Goal: Transaction & Acquisition: Purchase product/service

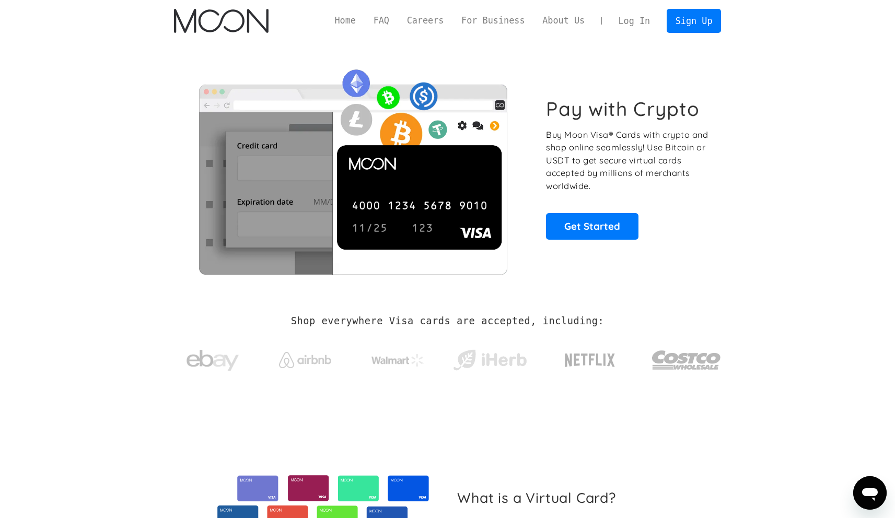
click at [354, 19] on link "Home" at bounding box center [345, 20] width 39 height 13
click at [380, 20] on link "FAQ" at bounding box center [381, 20] width 33 height 13
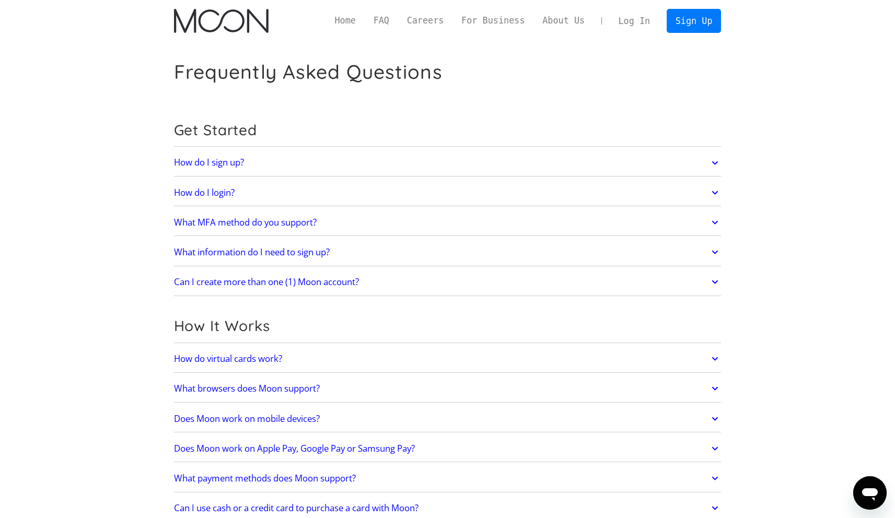
click at [571, 160] on link "How do I sign up?" at bounding box center [447, 163] width 547 height 22
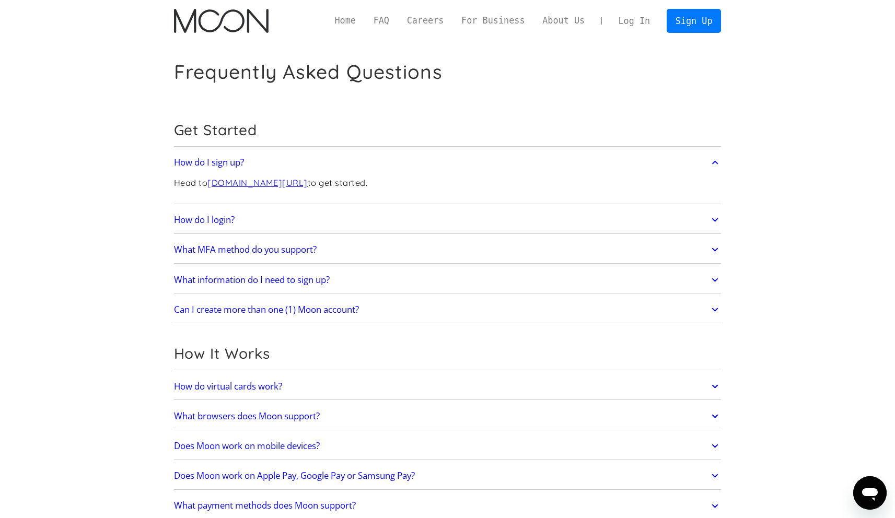
click at [566, 161] on link "How do I sign up?" at bounding box center [447, 163] width 547 height 22
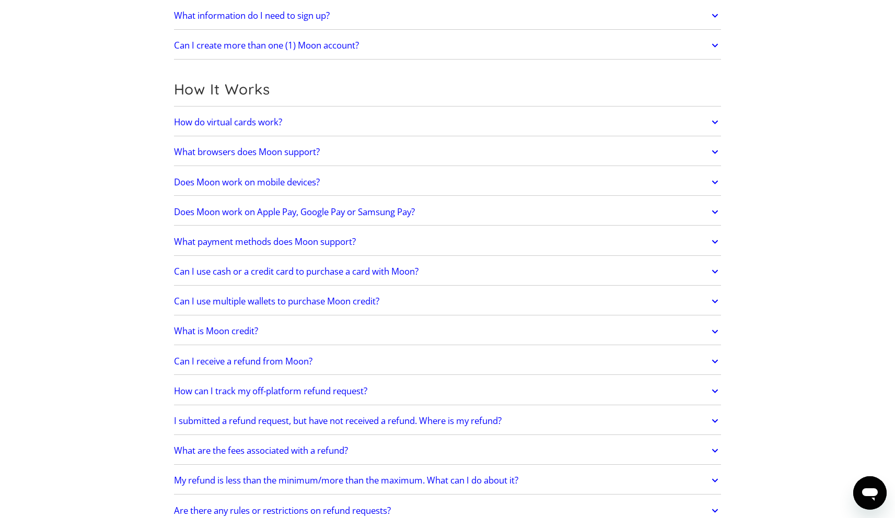
scroll to position [261, 0]
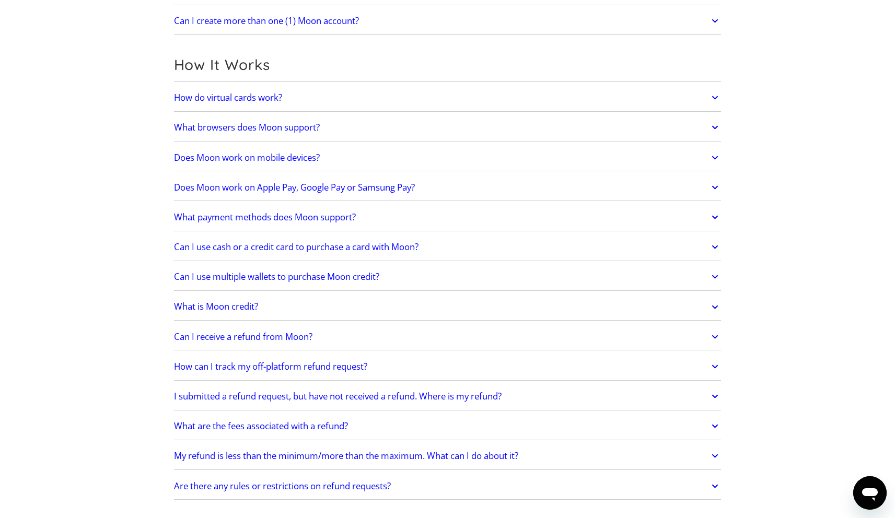
click at [426, 186] on link "Does Moon work on Apple Pay, Google Pay or Samsung Pay?" at bounding box center [447, 188] width 547 height 22
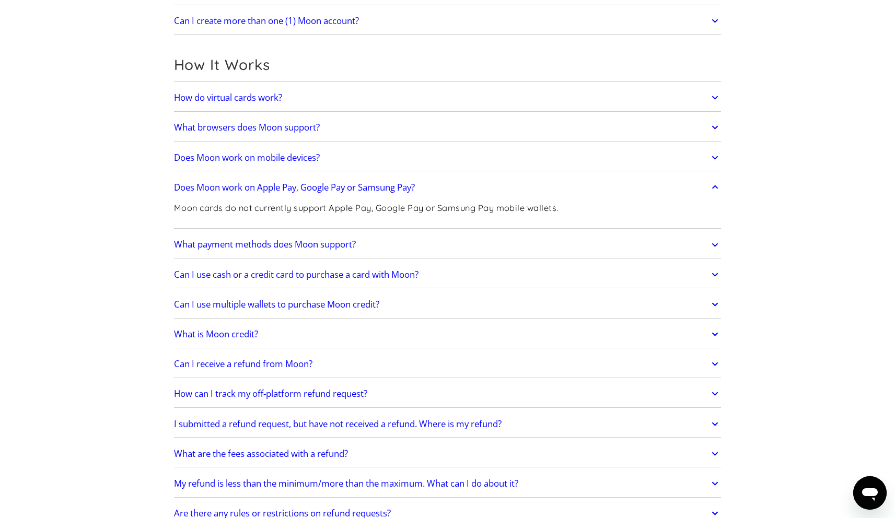
click at [428, 184] on link "Does Moon work on Apple Pay, Google Pay or Samsung Pay?" at bounding box center [447, 188] width 547 height 22
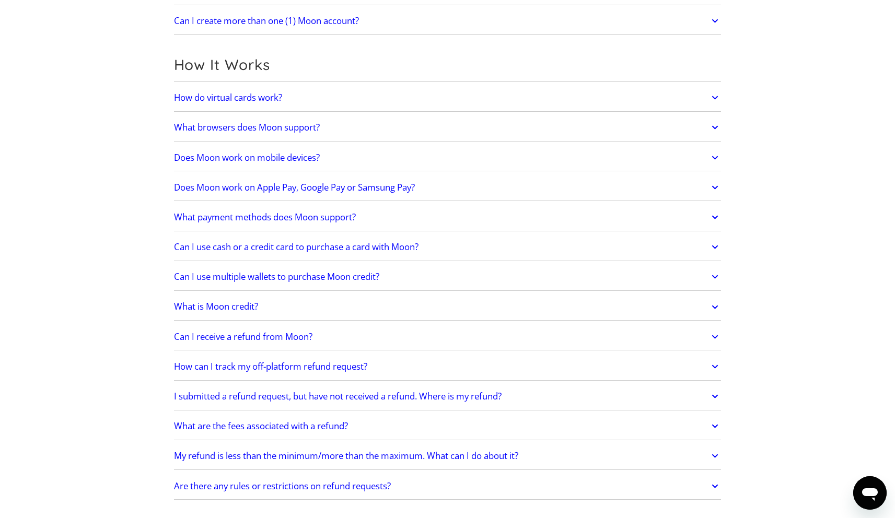
click at [386, 211] on link "What payment methods does Moon support?" at bounding box center [447, 217] width 547 height 22
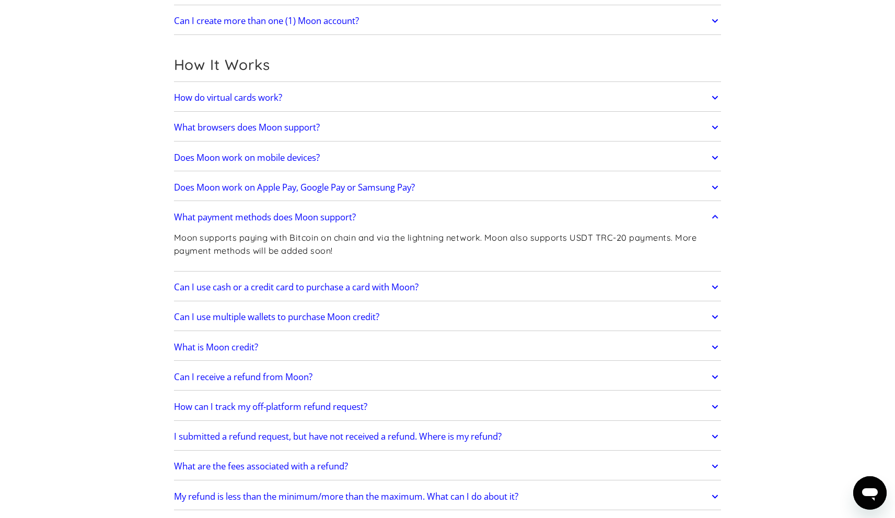
click at [386, 211] on link "What payment methods does Moon support?" at bounding box center [447, 217] width 547 height 22
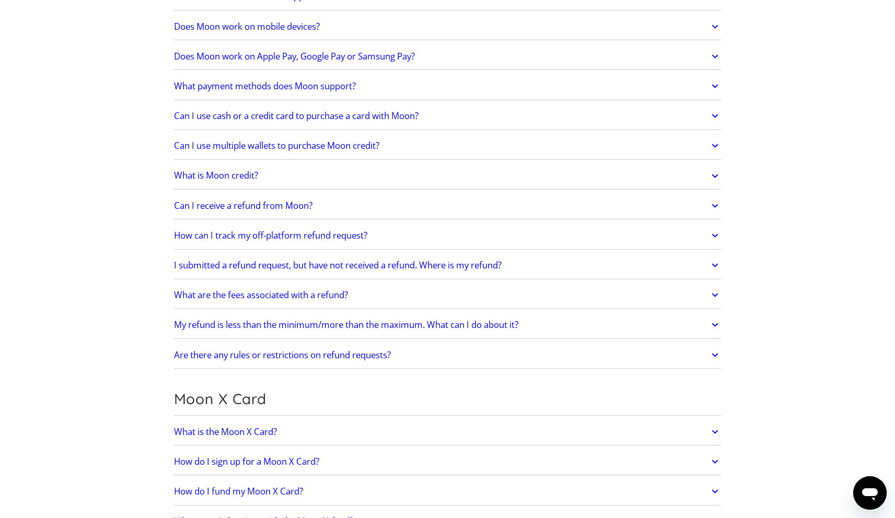
scroll to position [393, 0]
click at [433, 145] on link "Can I use multiple wallets to purchase Moon credit?" at bounding box center [447, 145] width 547 height 22
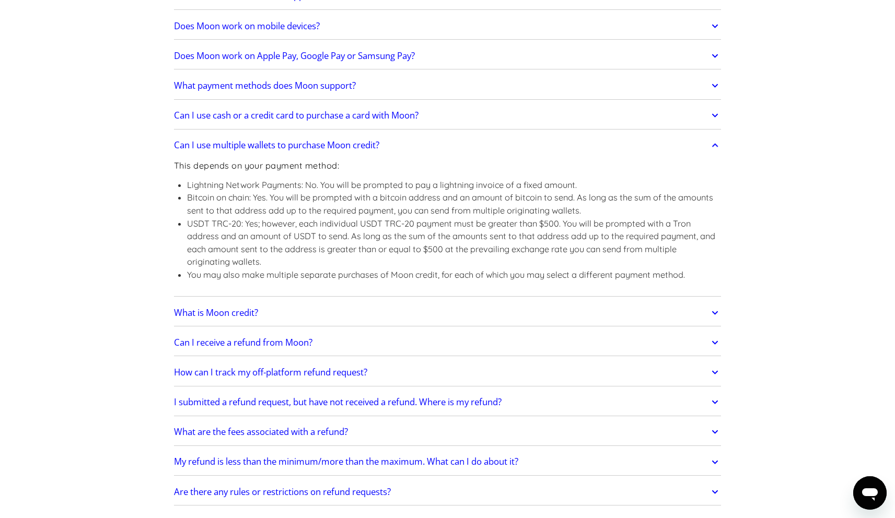
click at [435, 145] on link "Can I use multiple wallets to purchase Moon credit?" at bounding box center [447, 145] width 547 height 22
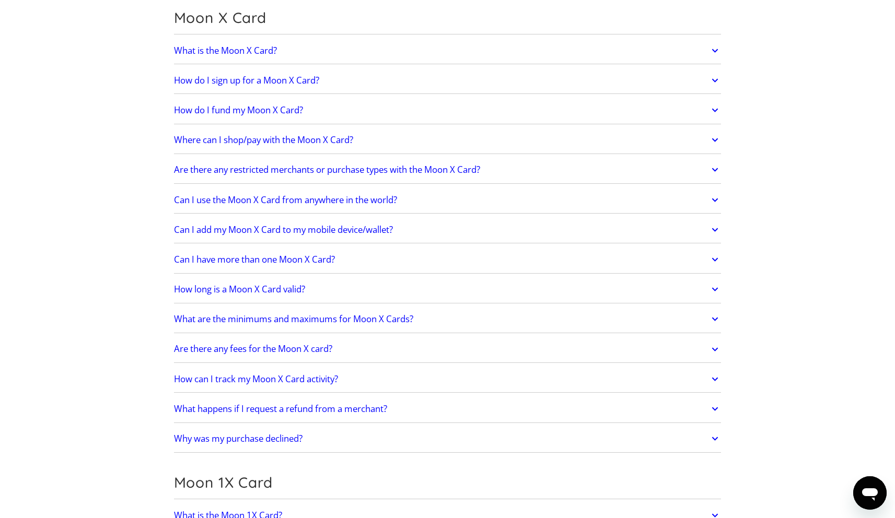
scroll to position [775, 0]
click at [312, 112] on link "How do I fund my Moon X Card?" at bounding box center [447, 109] width 547 height 22
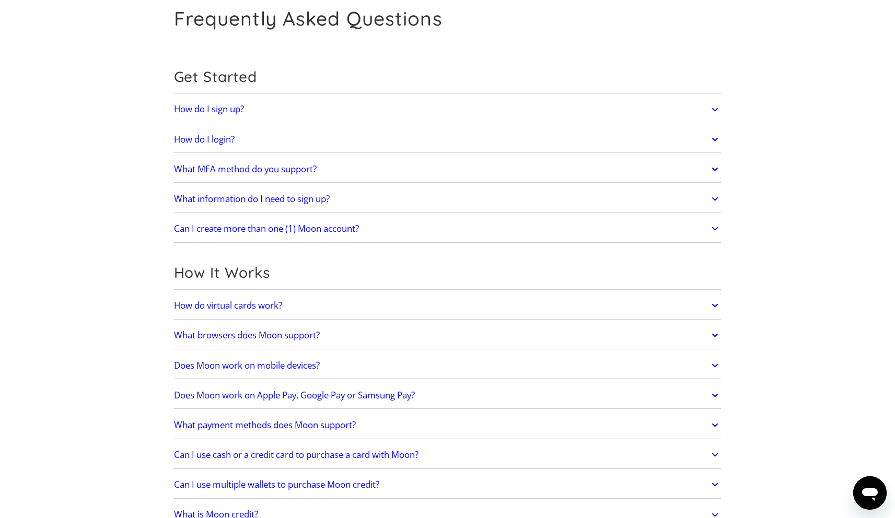
scroll to position [0, 0]
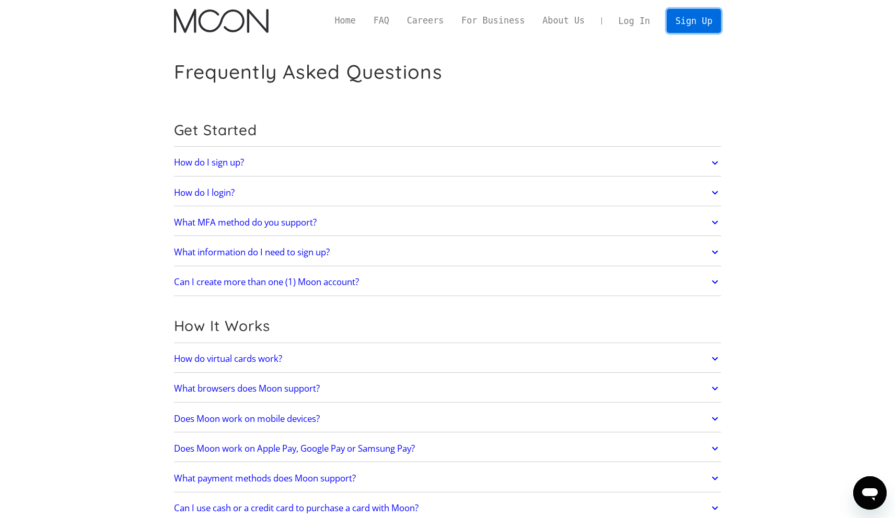
click at [701, 21] on link "Sign Up" at bounding box center [693, 21] width 54 height 24
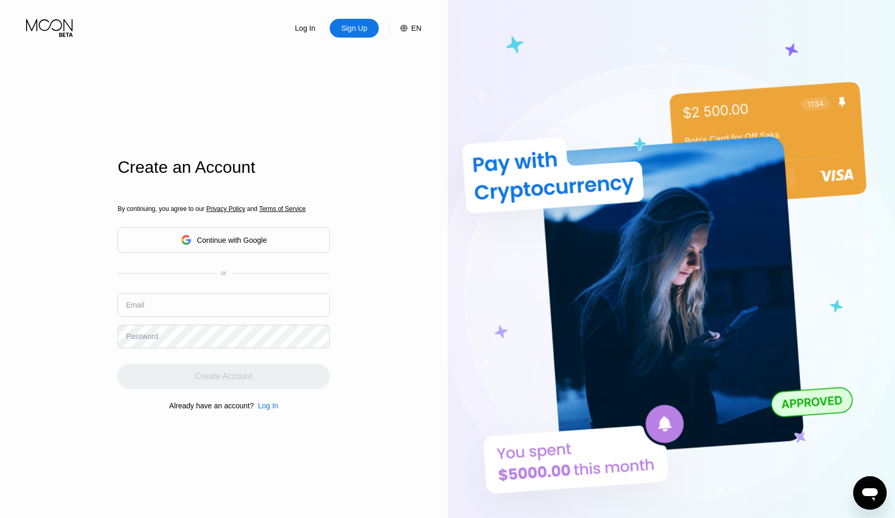
click at [299, 238] on div "Continue with Google" at bounding box center [224, 240] width 212 height 26
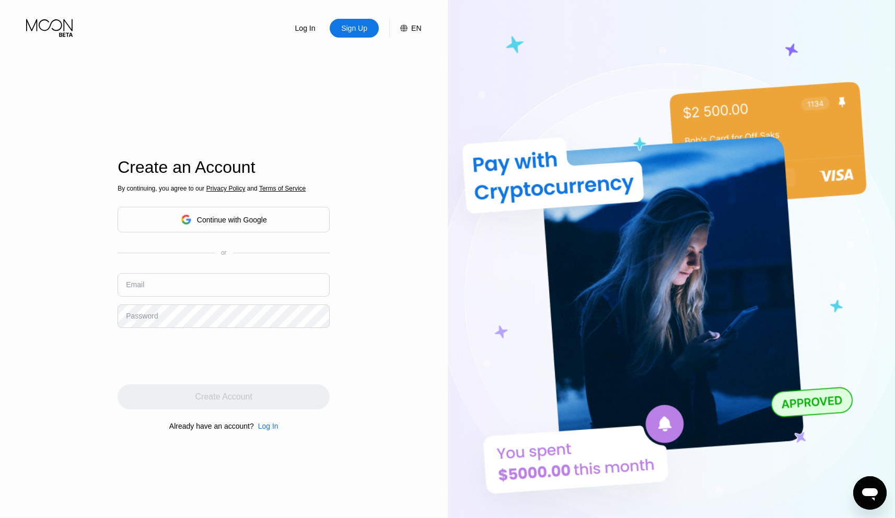
click at [226, 283] on input "text" at bounding box center [224, 285] width 212 height 24
type input "m.gaston.rodriguez@gmail.com"
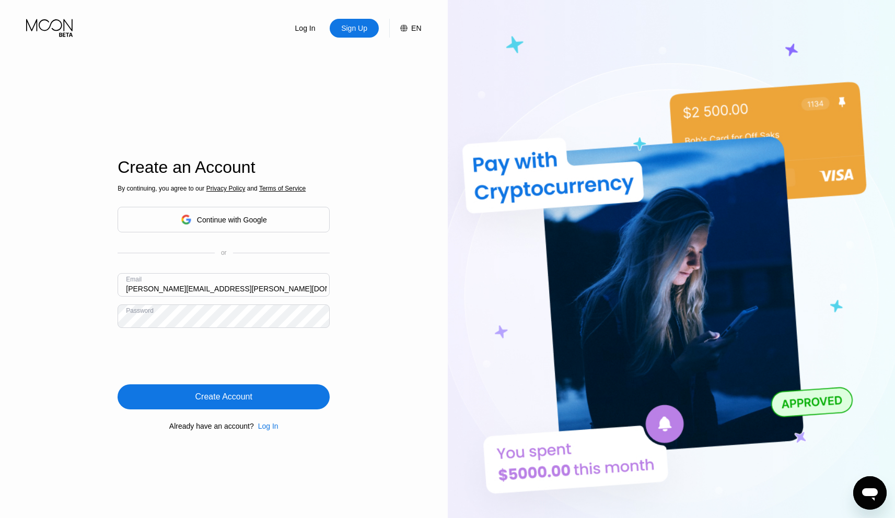
click at [229, 394] on div "Create Account" at bounding box center [223, 397] width 57 height 10
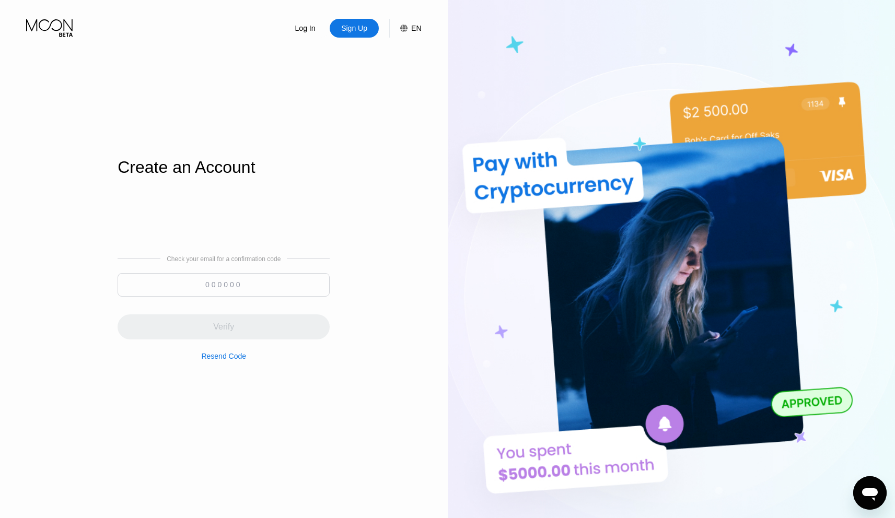
click at [228, 283] on input at bounding box center [224, 285] width 212 height 24
paste input "943347"
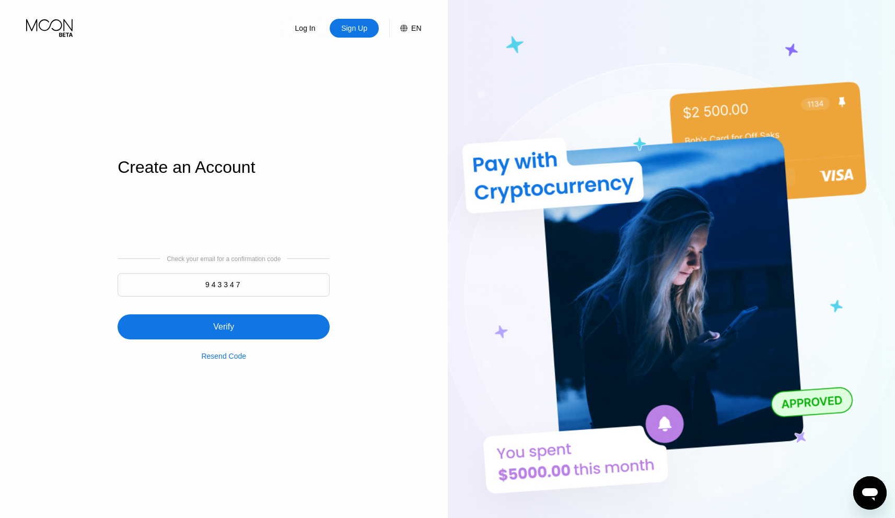
type input "943347"
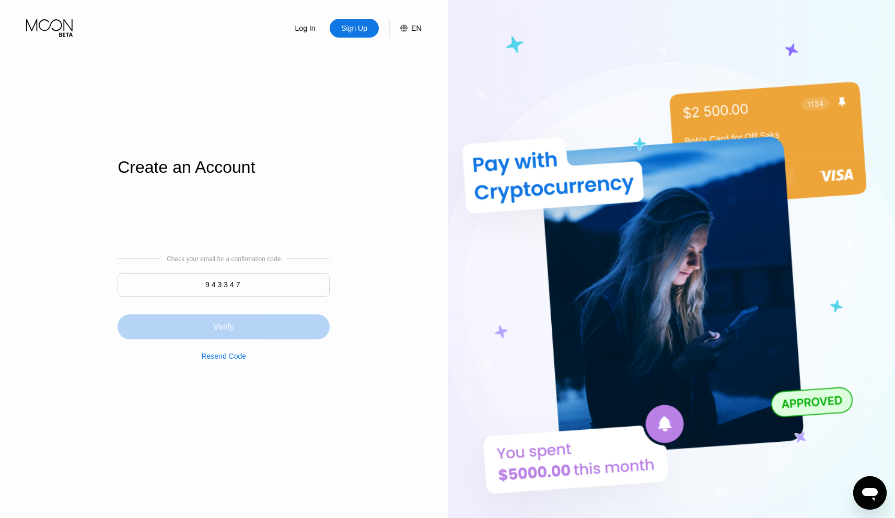
click at [261, 333] on div "Verify" at bounding box center [224, 326] width 212 height 25
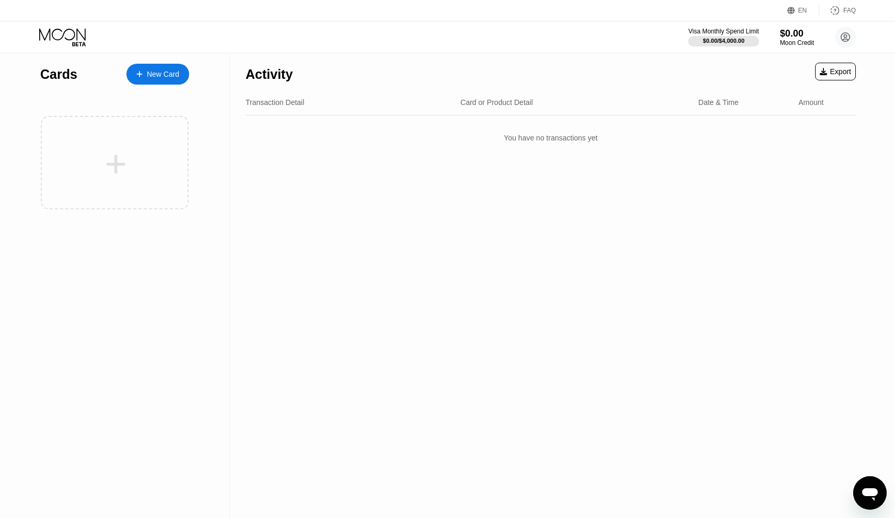
drag, startPoint x: 624, startPoint y: 85, endPoint x: 614, endPoint y: 87, distance: 10.3
click at [624, 85] on div "Activity Export" at bounding box center [550, 71] width 610 height 37
click at [798, 39] on div "Moon Credit" at bounding box center [796, 42] width 35 height 7
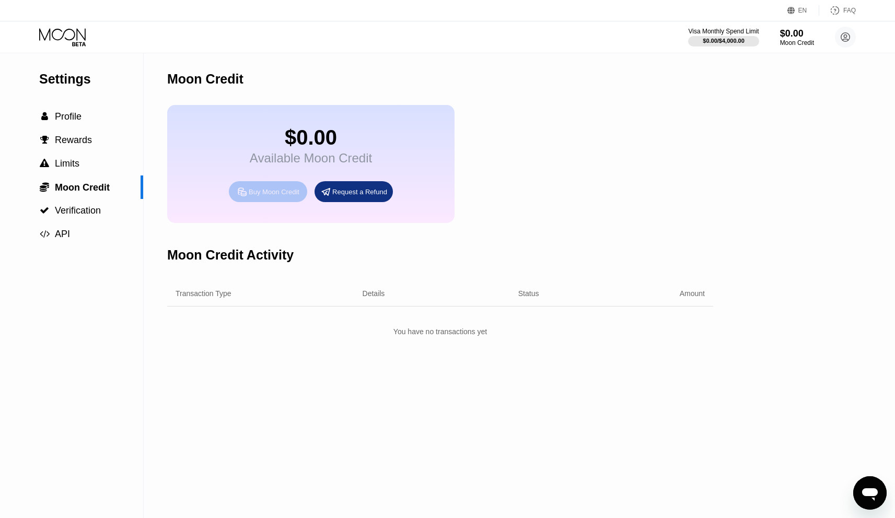
click at [271, 189] on div "Buy Moon Credit" at bounding box center [274, 191] width 51 height 9
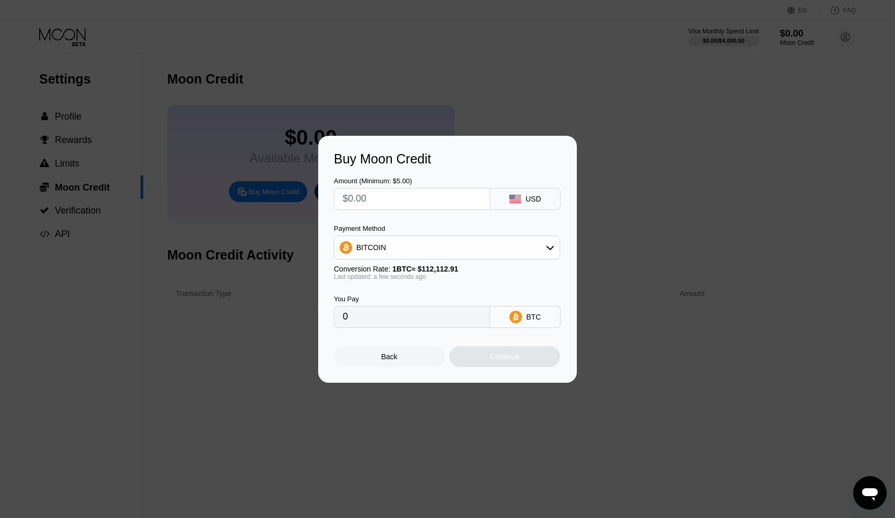
click at [382, 197] on input "text" at bounding box center [412, 199] width 138 height 21
click at [540, 195] on div "USD" at bounding box center [533, 199] width 16 height 8
click at [432, 194] on input "text" at bounding box center [412, 199] width 138 height 21
type input "$1"
type input "0.00000892"
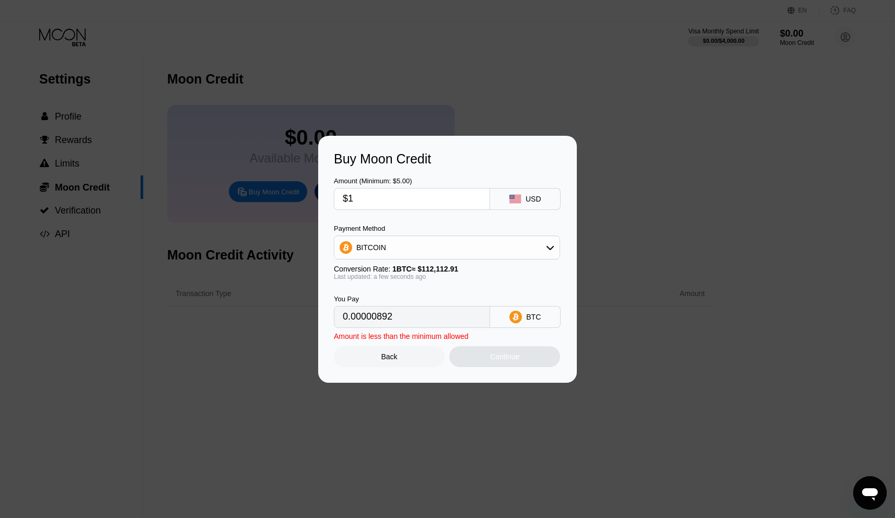
type input "$10"
type input "0.00008920"
type input "$100"
type input "0.00089196"
type input "$1000"
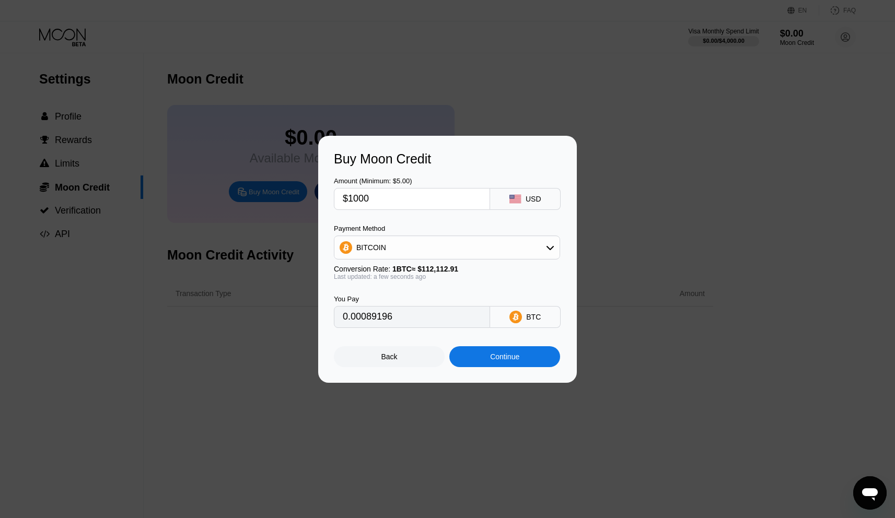
type input "0.00891958"
type input "$1000"
click at [501, 356] on div "Continue" at bounding box center [504, 357] width 29 height 8
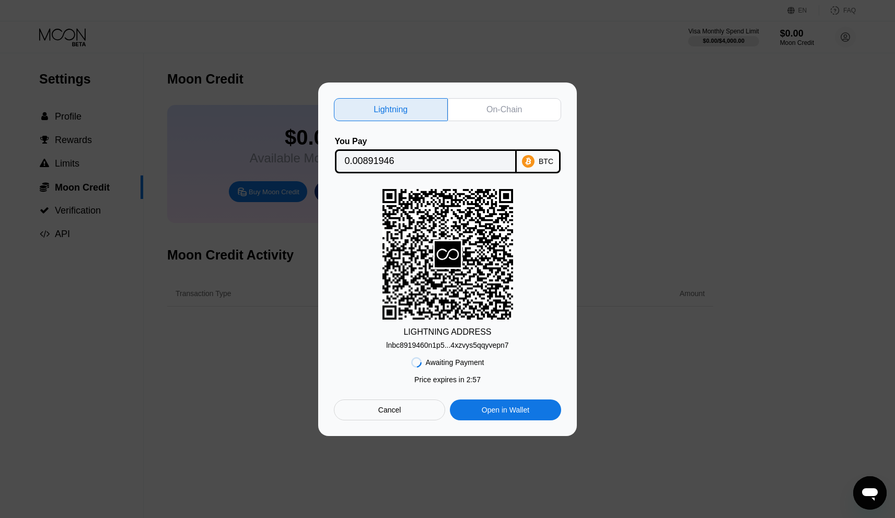
click at [485, 342] on div "lnbc8919460n1p5...4xzvys5qqyvepn7" at bounding box center [447, 345] width 122 height 8
click at [497, 110] on div "On-Chain" at bounding box center [504, 109] width 36 height 10
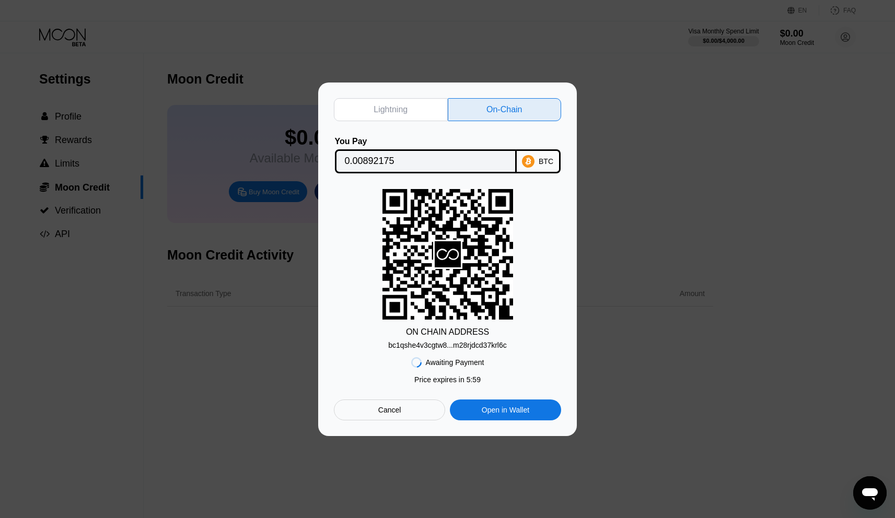
click at [471, 345] on div "bc1qshe4v3cgtw8...m28rjdcd37krl6c" at bounding box center [447, 345] width 118 height 8
click at [402, 155] on input "0.00892175" at bounding box center [426, 161] width 162 height 21
click at [565, 272] on div "Lightning On-Chain You Pay 0.00892175 BTC ON CHAIN ADDRESS bc1qshe4v3cgtw8...m2…" at bounding box center [447, 260] width 259 height 354
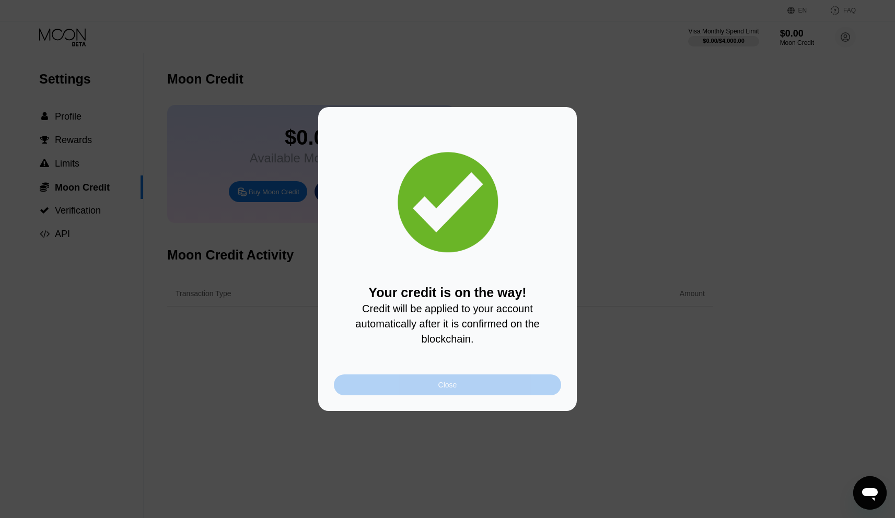
click at [453, 390] on div "Close" at bounding box center [447, 384] width 227 height 21
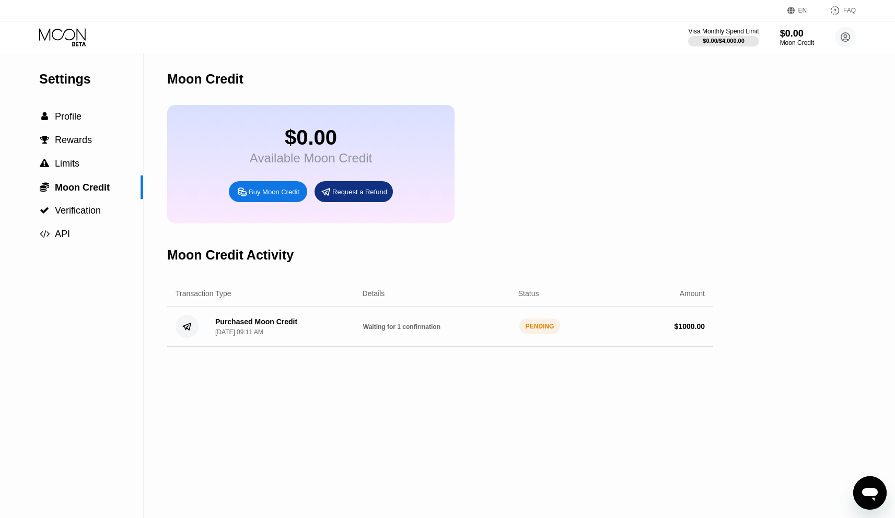
click at [668, 142] on div "$0.00 Available Moon Credit Buy Moon Credit Request a Refund" at bounding box center [440, 164] width 546 height 118
click at [587, 244] on div "Moon Credit Activity" at bounding box center [440, 255] width 546 height 52
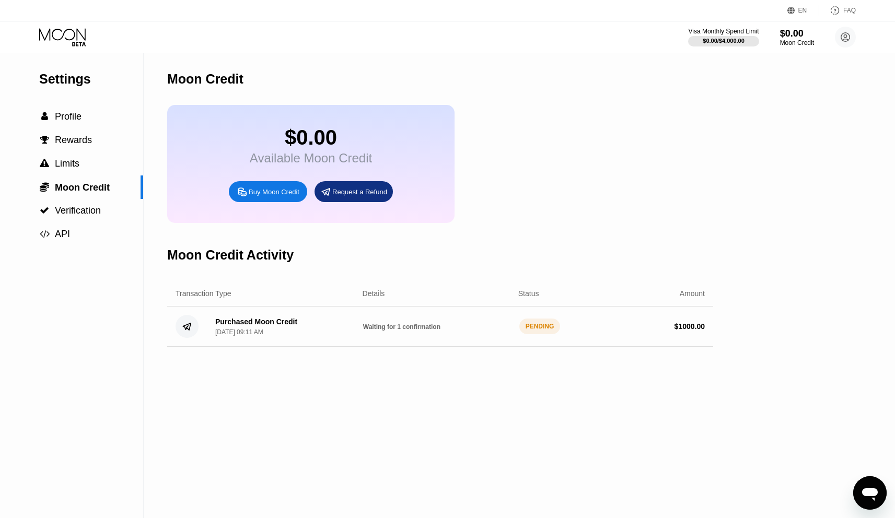
click at [587, 244] on div "Moon Credit Activity" at bounding box center [440, 255] width 546 height 52
click at [74, 218] on div " Verification" at bounding box center [71, 211] width 143 height 24
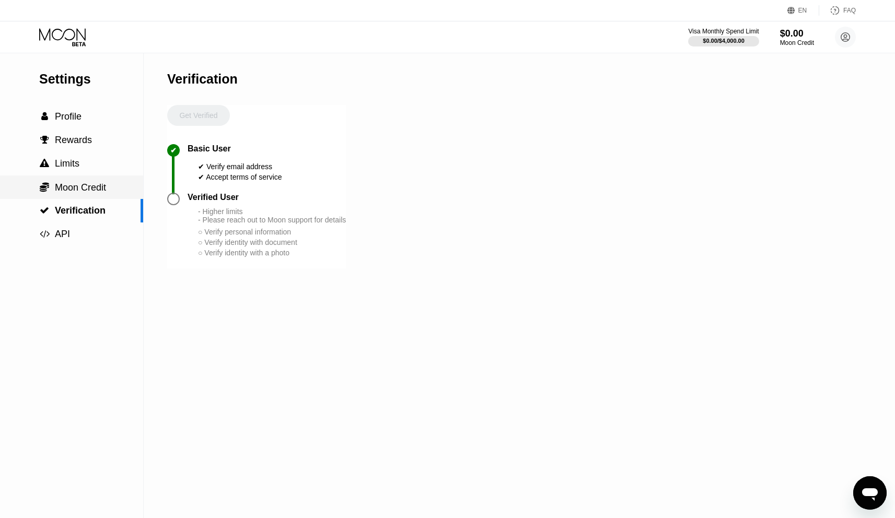
click at [80, 197] on div " Moon Credit" at bounding box center [71, 187] width 143 height 24
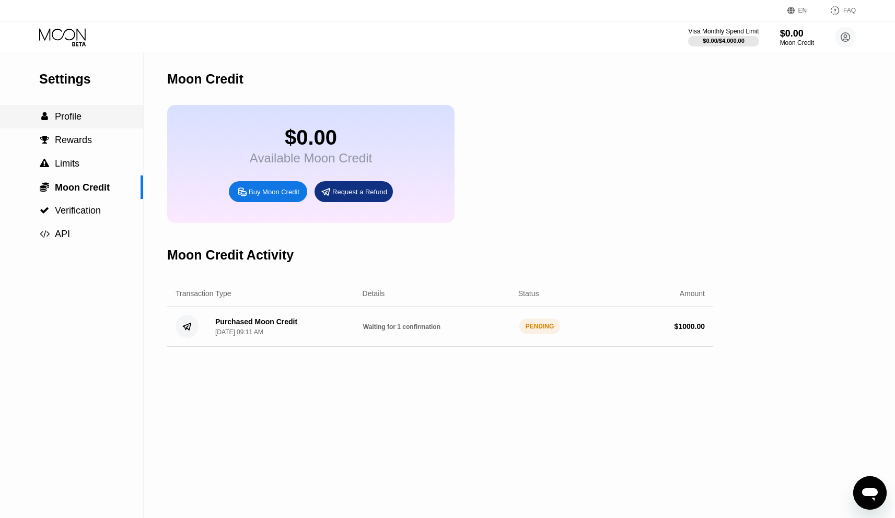
click at [73, 114] on span "Profile" at bounding box center [68, 116] width 27 height 10
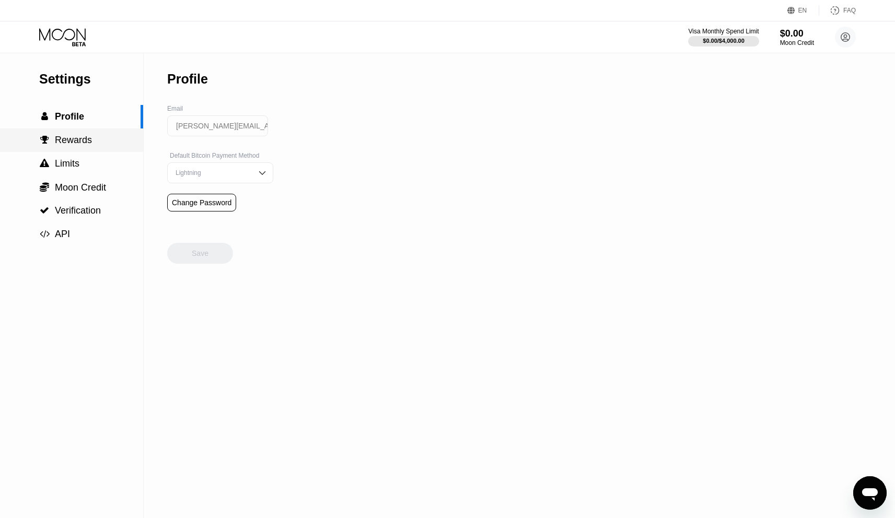
click at [87, 130] on div " Rewards" at bounding box center [71, 140] width 143 height 24
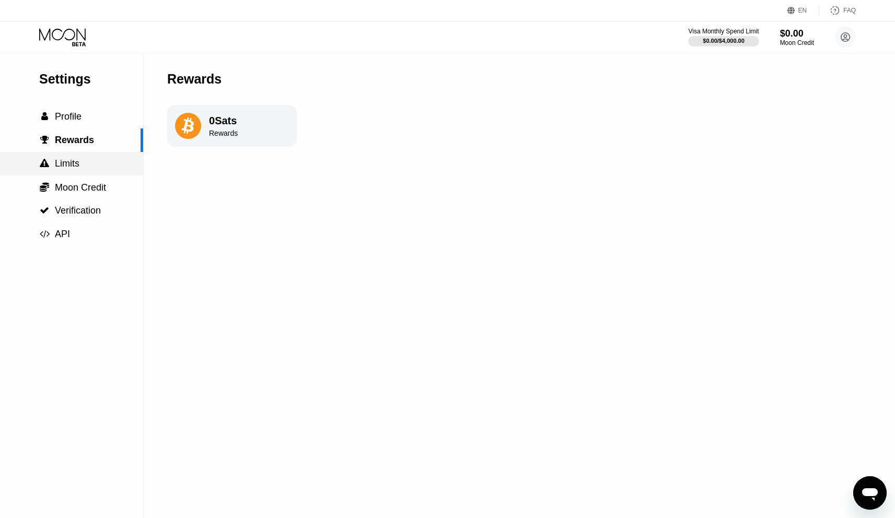
click at [78, 162] on span "Limits" at bounding box center [67, 163] width 25 height 10
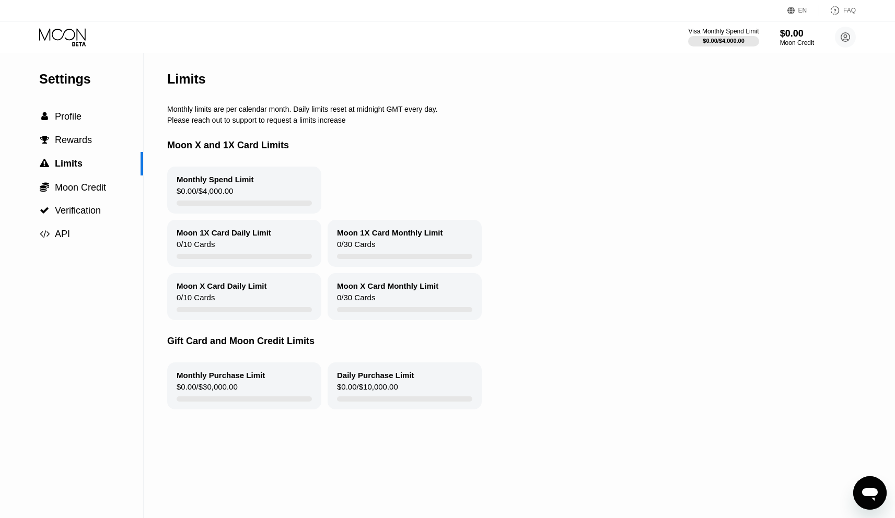
click at [75, 28] on icon at bounding box center [63, 37] width 49 height 18
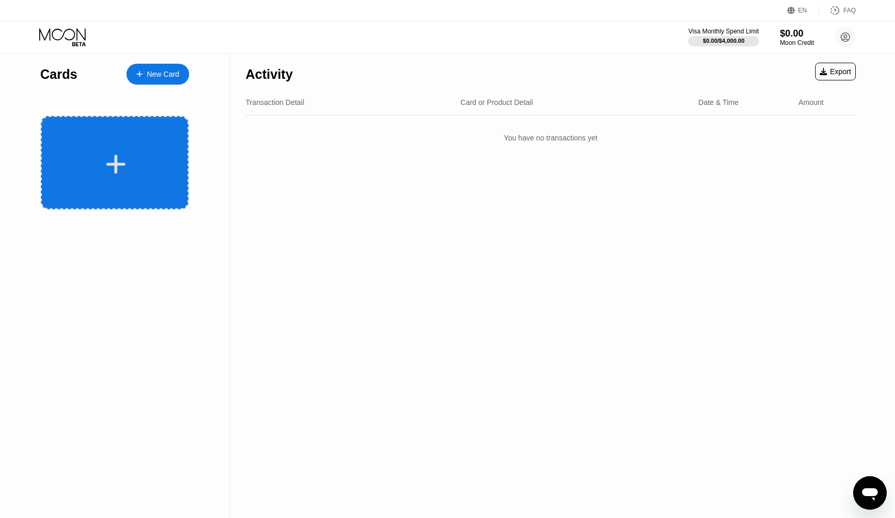
click at [121, 156] on icon at bounding box center [115, 164] width 20 height 24
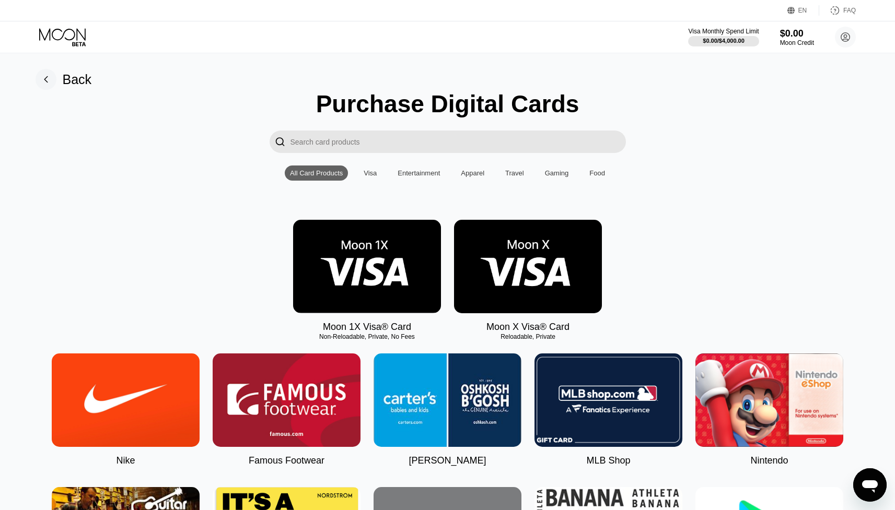
click at [365, 256] on img at bounding box center [367, 266] width 148 height 93
click at [552, 272] on img at bounding box center [528, 266] width 148 height 93
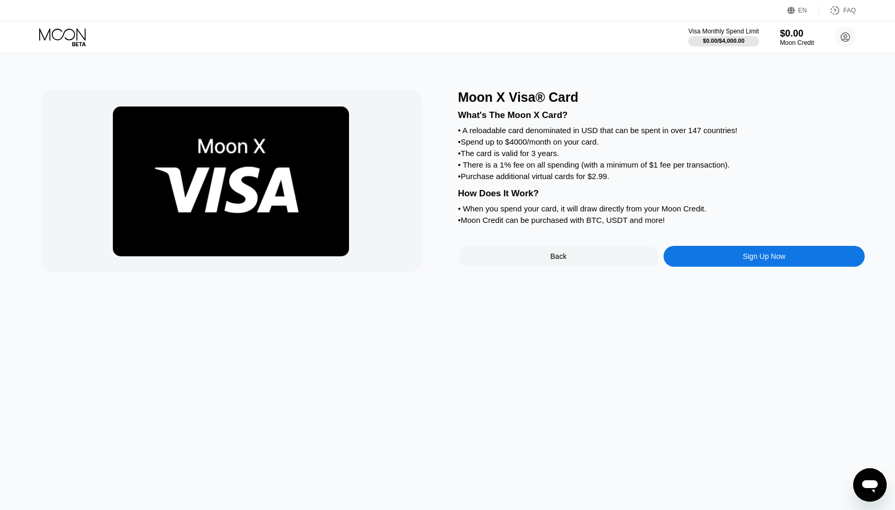
click at [520, 213] on div "• When you spend your card, it will draw directly from your Moon Credit." at bounding box center [661, 208] width 406 height 9
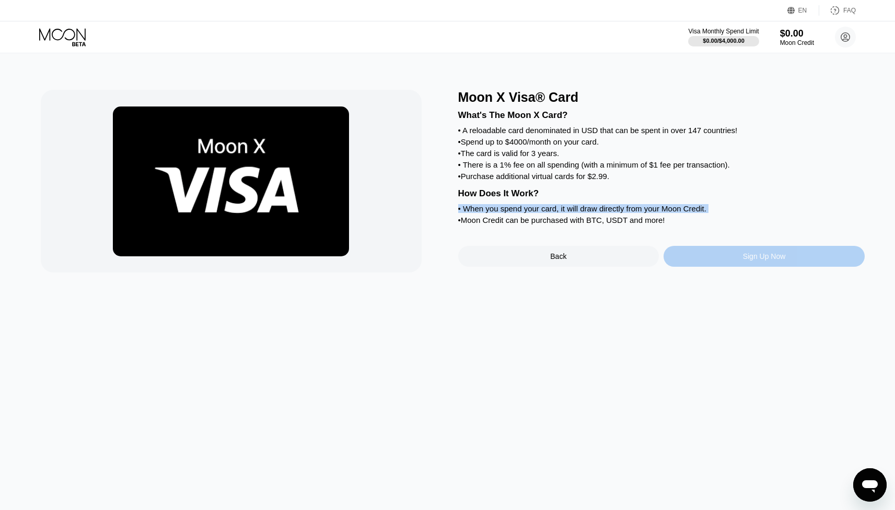
click at [765, 263] on div "Sign Up Now" at bounding box center [763, 256] width 201 height 21
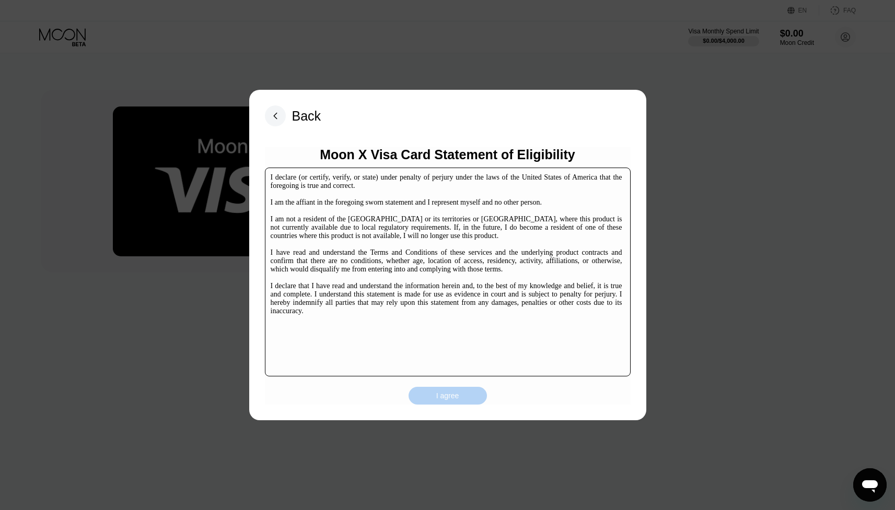
click at [448, 396] on div "I agree" at bounding box center [447, 395] width 23 height 9
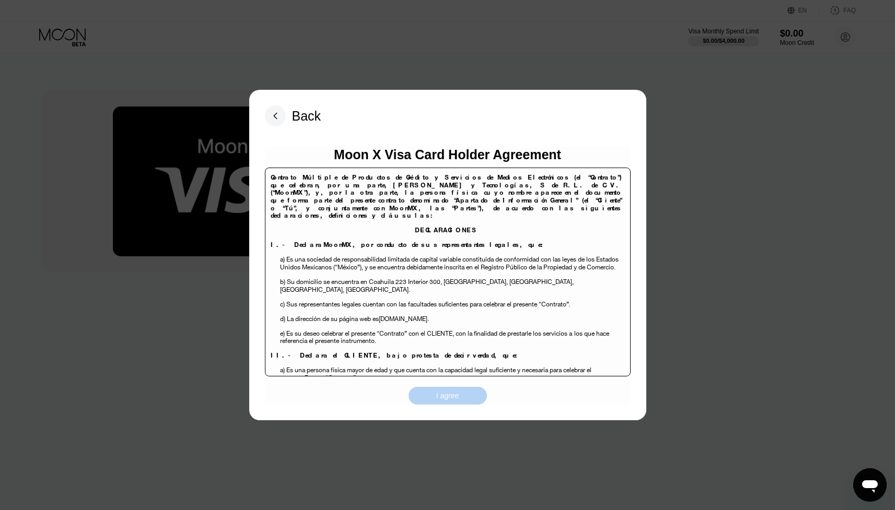
click at [459, 395] on div "I agree" at bounding box center [447, 396] width 78 height 18
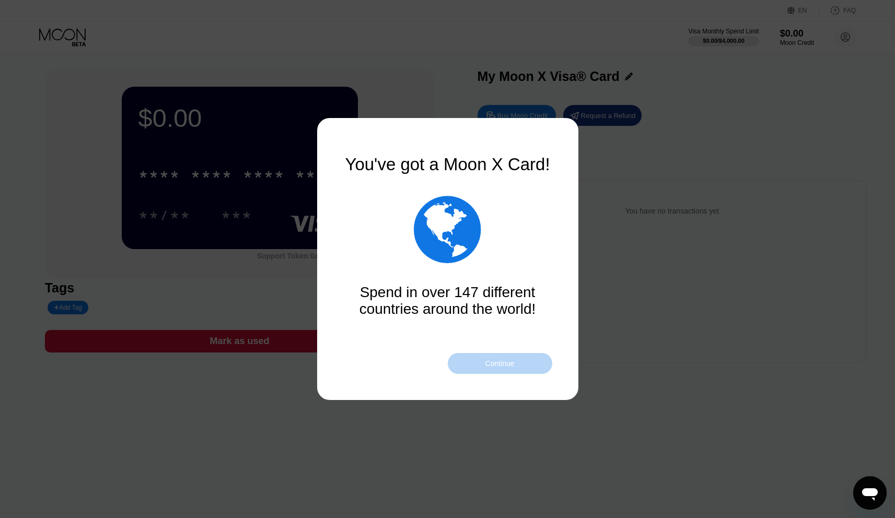
click at [502, 367] on div "Continue" at bounding box center [499, 363] width 29 height 8
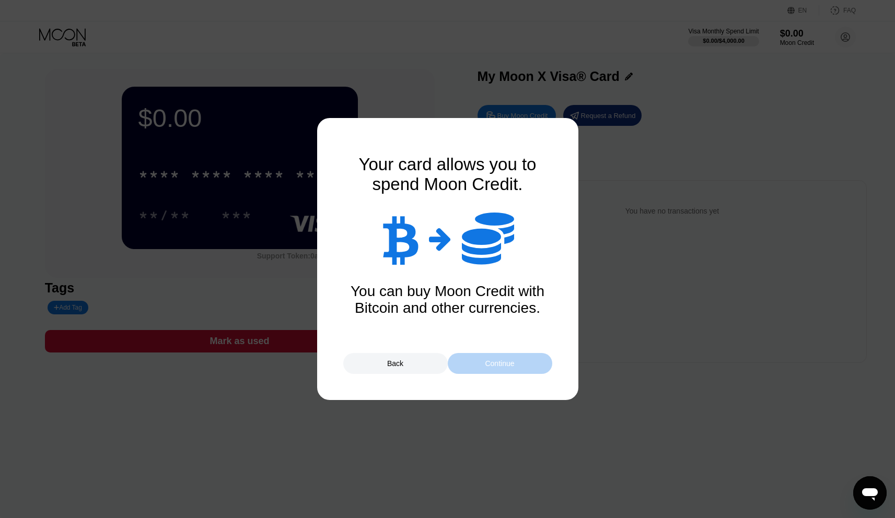
click at [502, 367] on div "Continue" at bounding box center [499, 363] width 29 height 8
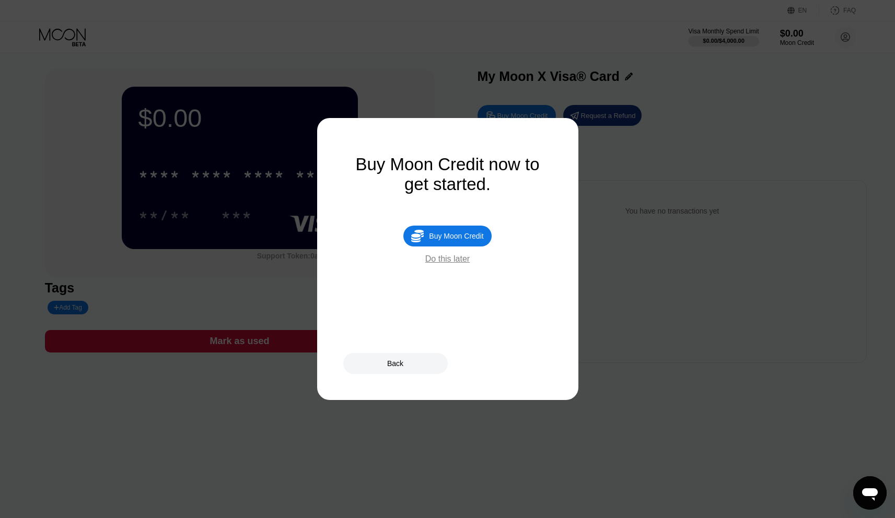
click at [462, 260] on div "Do this later" at bounding box center [447, 258] width 44 height 9
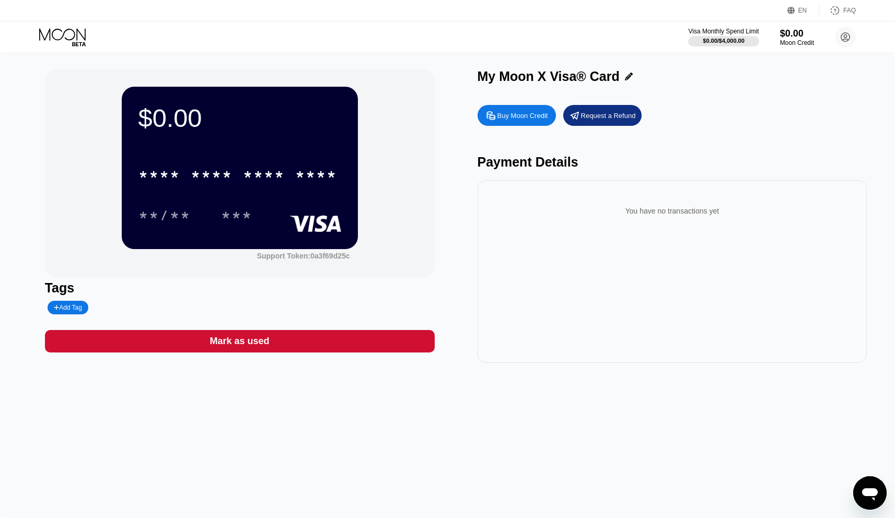
click at [300, 212] on div "**/** ***" at bounding box center [239, 215] width 203 height 26
click at [247, 144] on div "$0.00 * * * * * * * * * * * * **** **/** ***" at bounding box center [240, 168] width 236 height 162
click at [60, 31] on icon at bounding box center [63, 37] width 49 height 18
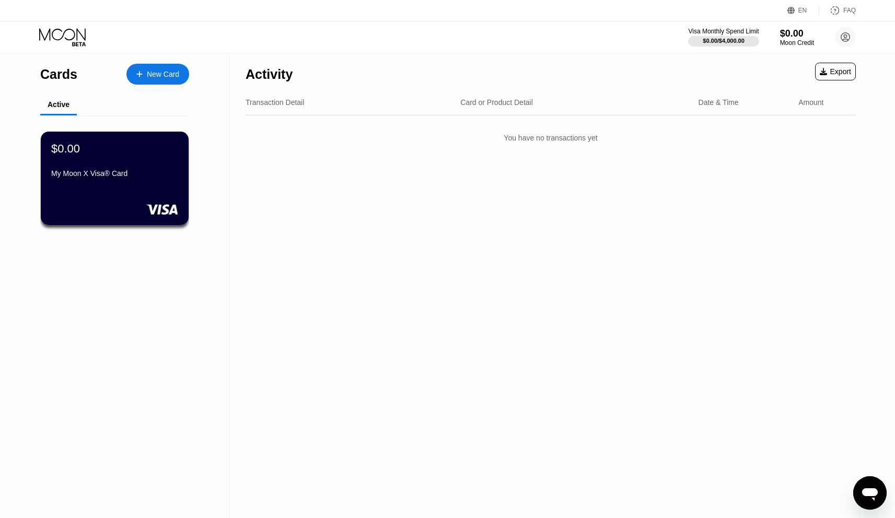
click at [78, 38] on icon at bounding box center [63, 37] width 49 height 18
click at [787, 39] on div "$0.00" at bounding box center [796, 33] width 35 height 11
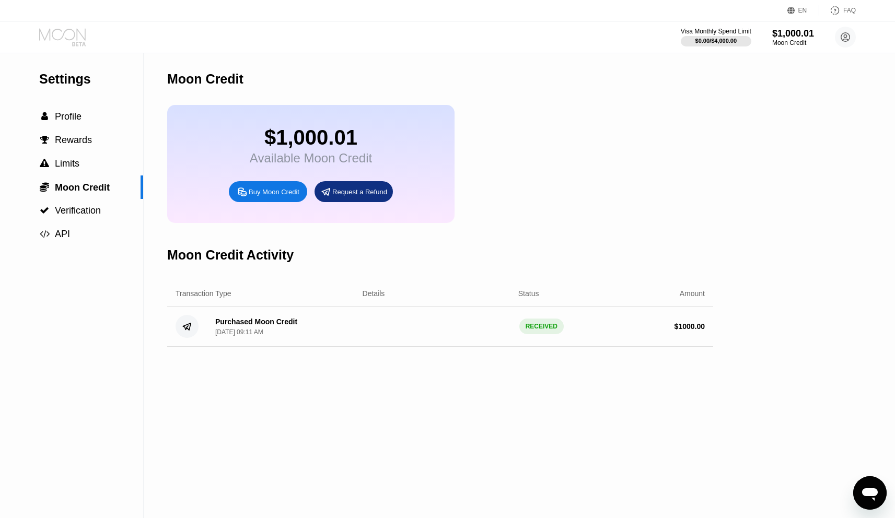
drag, startPoint x: 68, startPoint y: 34, endPoint x: 239, endPoint y: 30, distance: 170.8
click at [68, 34] on icon at bounding box center [63, 37] width 49 height 18
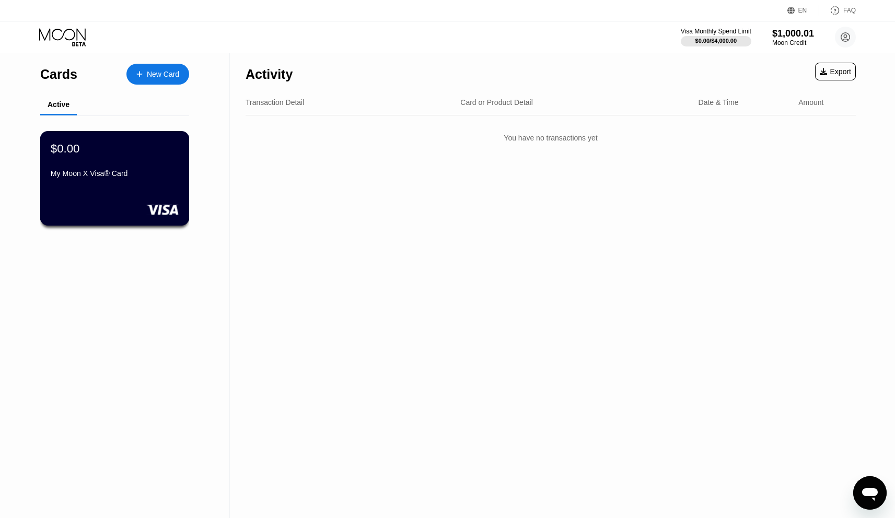
click at [114, 177] on div "My Moon X Visa® Card" at bounding box center [115, 173] width 128 height 8
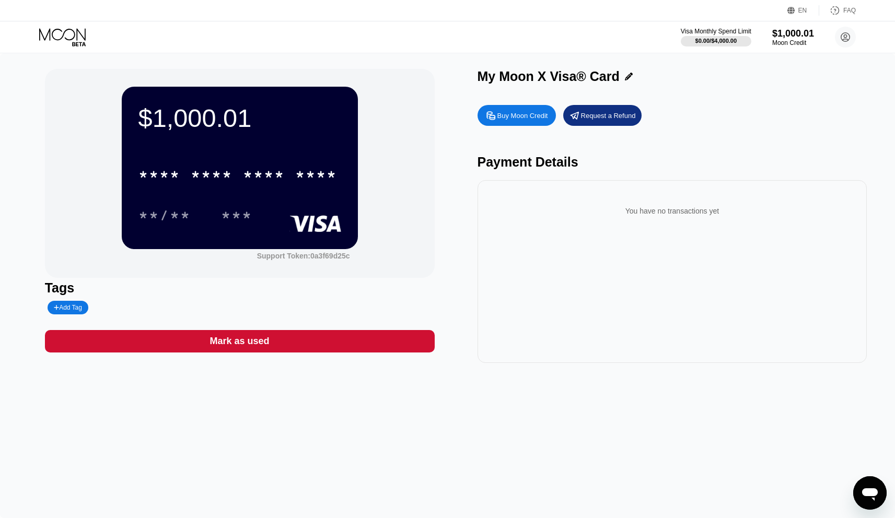
click at [529, 120] on div "Buy Moon Credit" at bounding box center [522, 115] width 51 height 9
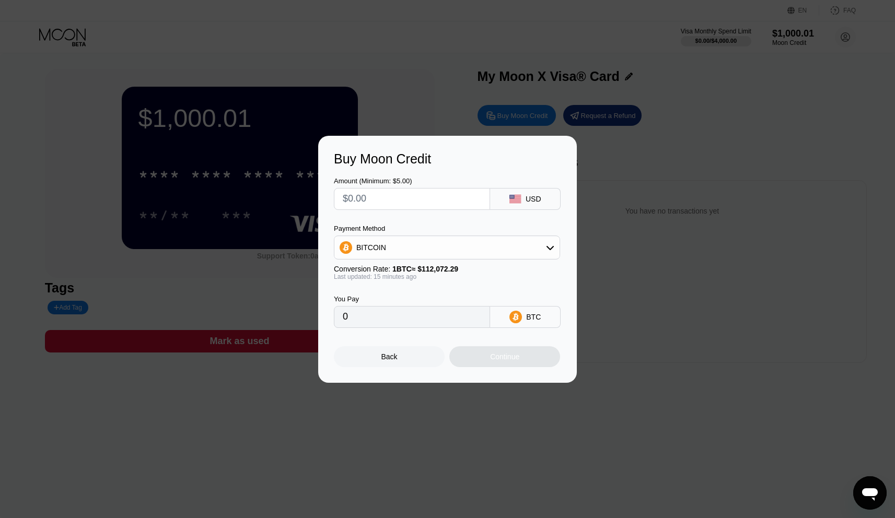
click at [401, 358] on div "Back" at bounding box center [389, 356] width 111 height 21
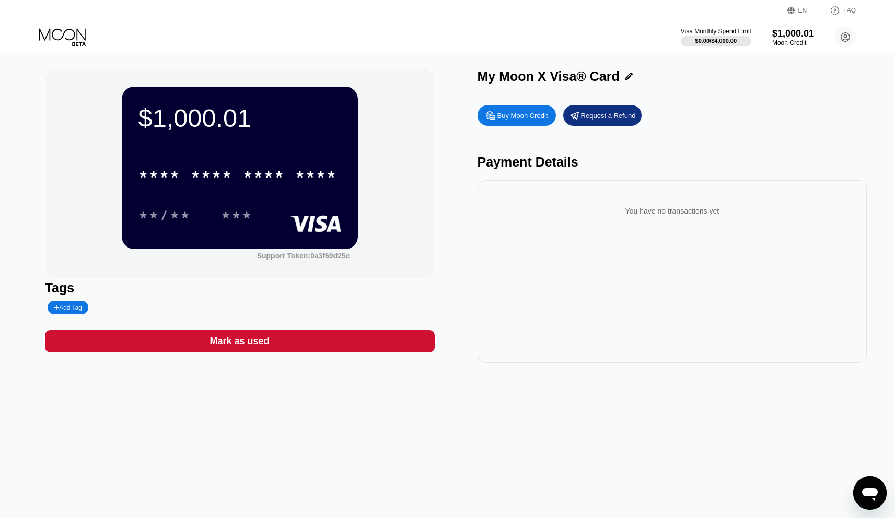
click at [618, 190] on div "You have no transactions yet" at bounding box center [672, 207] width 373 height 37
click at [779, 42] on div "Moon Credit" at bounding box center [792, 42] width 43 height 7
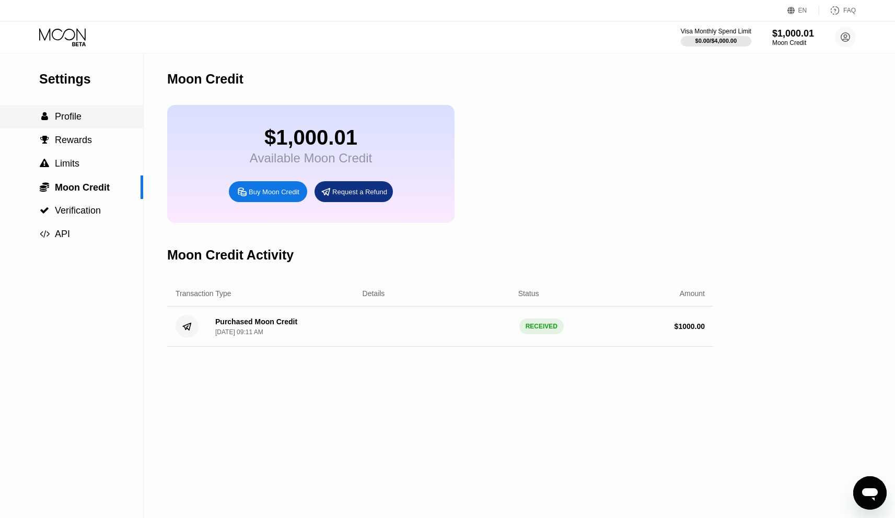
click at [86, 120] on div " Profile" at bounding box center [71, 116] width 143 height 11
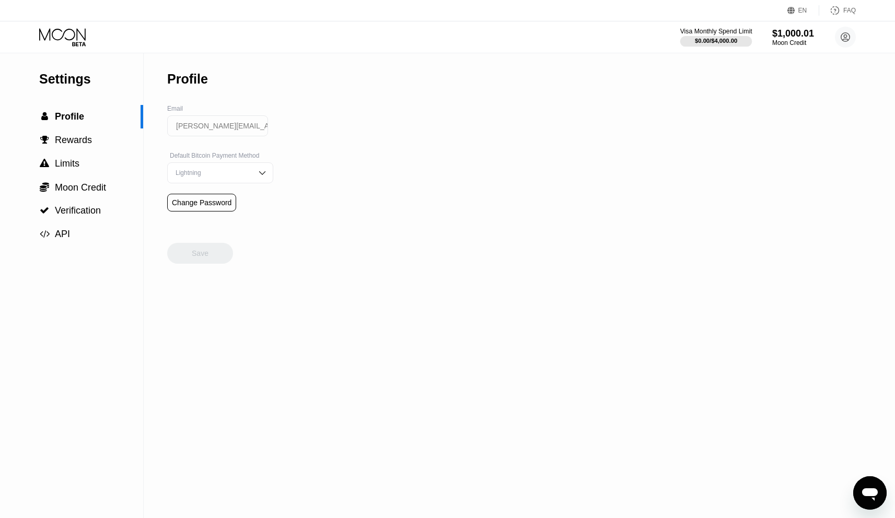
click at [728, 40] on div "$0.00 / $4,000.00" at bounding box center [716, 41] width 42 height 6
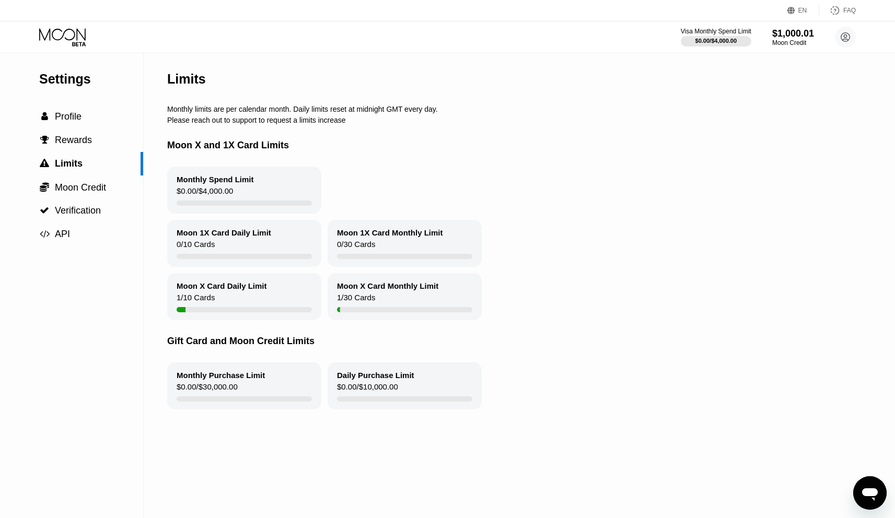
click at [78, 40] on icon at bounding box center [63, 37] width 49 height 18
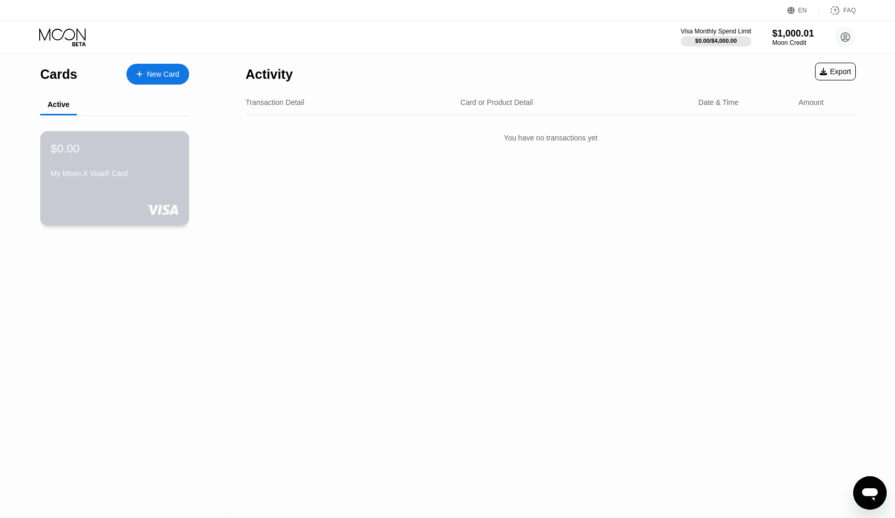
click at [109, 159] on div "$0.00 My Moon X Visa® Card" at bounding box center [115, 162] width 128 height 40
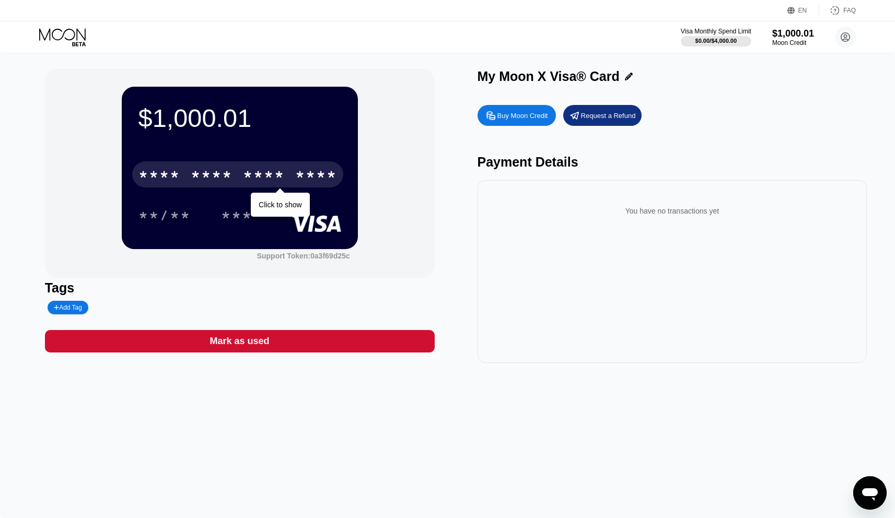
click at [226, 178] on div "* * * *" at bounding box center [212, 176] width 42 height 17
click at [301, 179] on div "2790" at bounding box center [316, 176] width 42 height 17
